Goal: Information Seeking & Learning: Learn about a topic

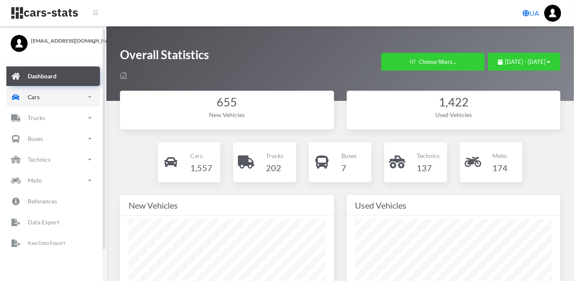
click at [36, 98] on p "Cars" at bounding box center [34, 96] width 12 height 11
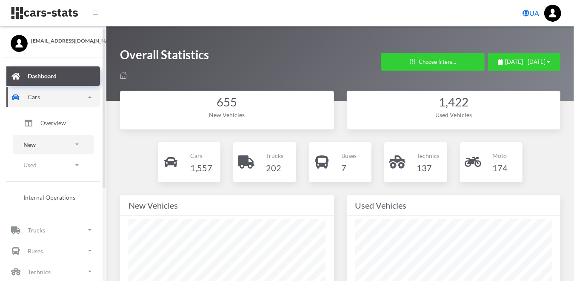
click at [40, 139] on link "New" at bounding box center [53, 144] width 81 height 19
click at [46, 170] on span "Brands" at bounding box center [49, 168] width 19 height 9
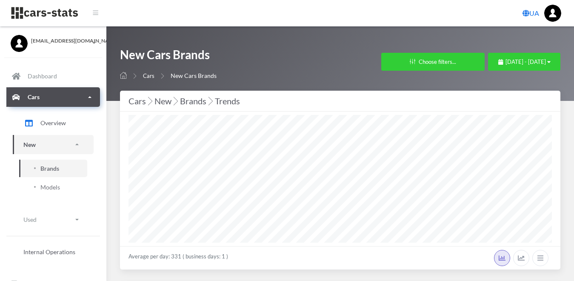
select select "25"
click at [547, 60] on icon "button" at bounding box center [548, 62] width 3 height 6
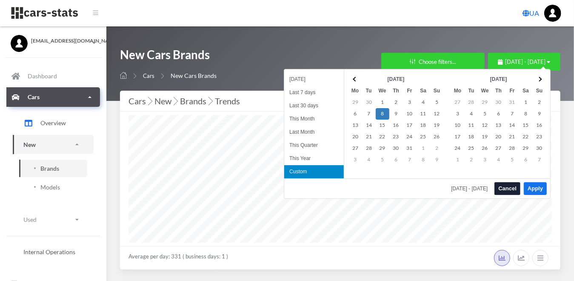
click at [562, 61] on div "New Cars Brands Cars New Cars Brands Filters in Cars × Brands (Up to 10 brands)…" at bounding box center [340, 63] width 468 height 74
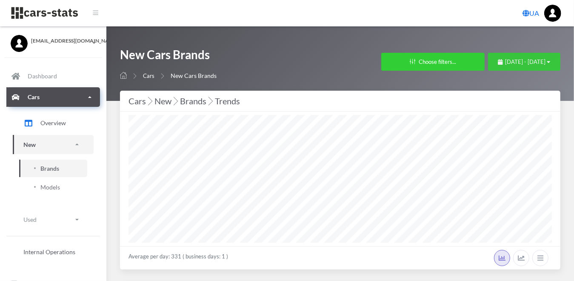
click at [541, 64] on span "[DATE] - [DATE]" at bounding box center [525, 61] width 40 height 7
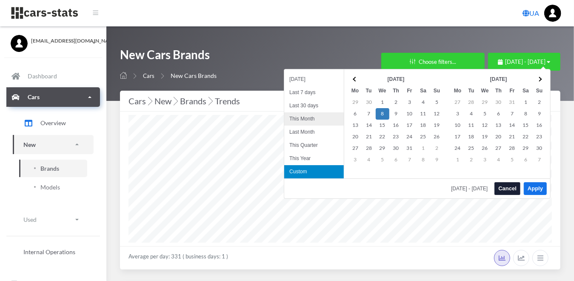
click at [301, 116] on li "This Month" at bounding box center [314, 118] width 60 height 13
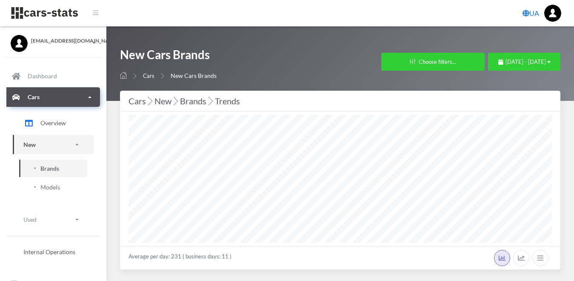
select select "25"
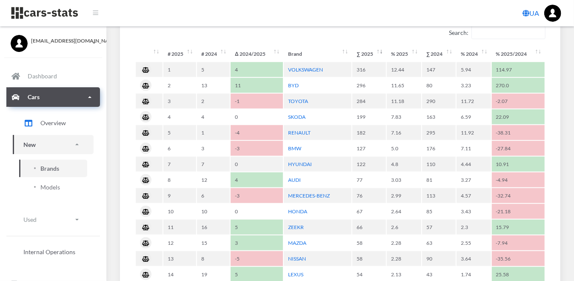
scroll to position [510, 0]
